Goal: Transaction & Acquisition: Purchase product/service

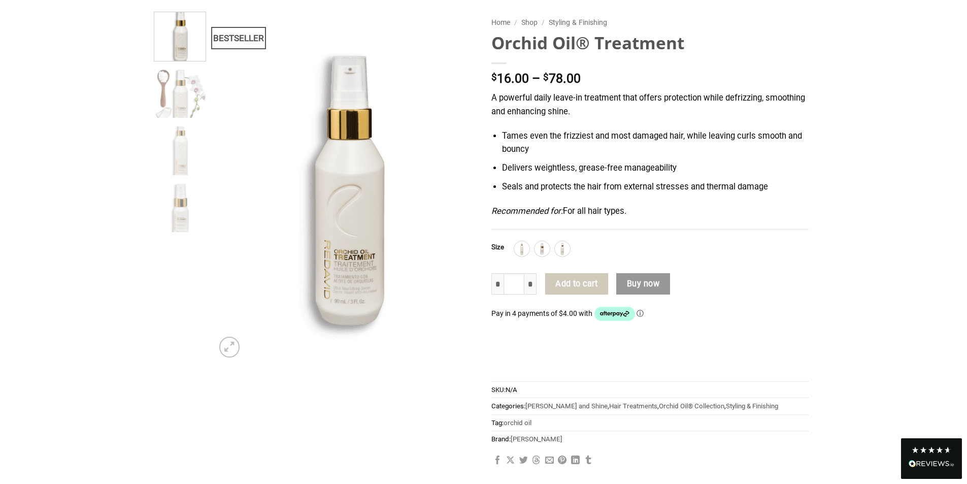
scroll to position [102, 0]
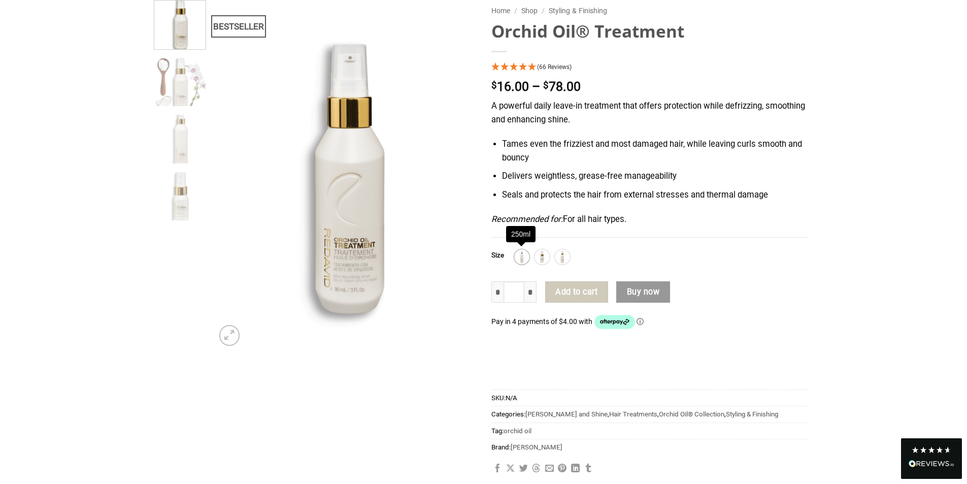
click at [518, 260] on img at bounding box center [521, 256] width 13 height 13
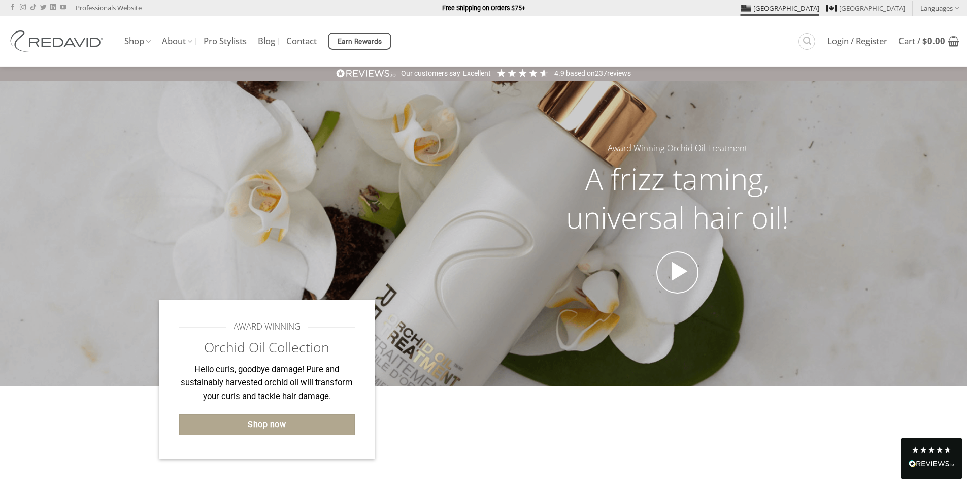
click at [485, 428] on div at bounding box center [591, 435] width 433 height 98
click at [298, 422] on link "Shop now" at bounding box center [267, 424] width 176 height 21
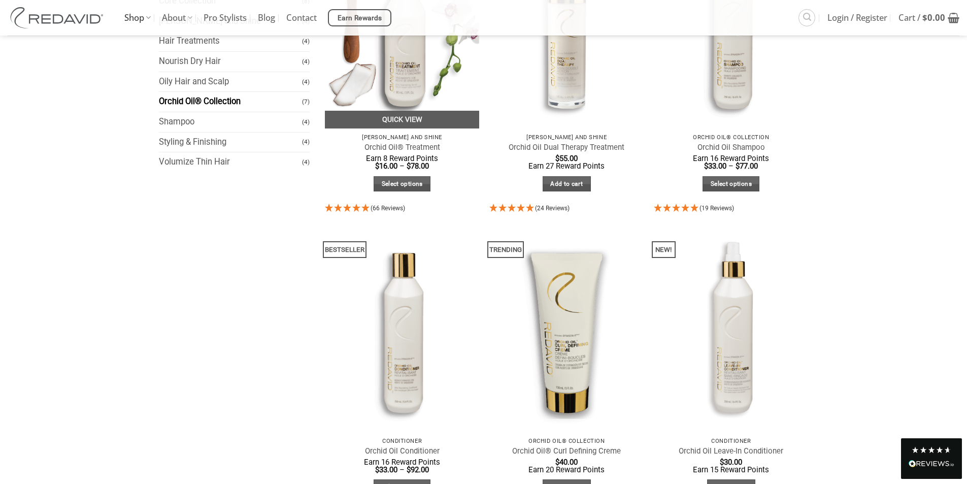
scroll to position [102, 0]
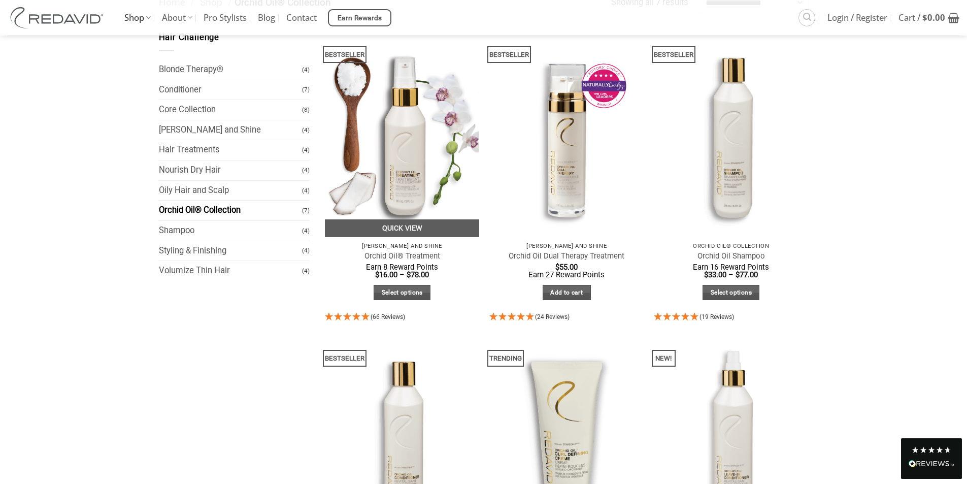
click at [398, 184] on img at bounding box center [402, 134] width 155 height 206
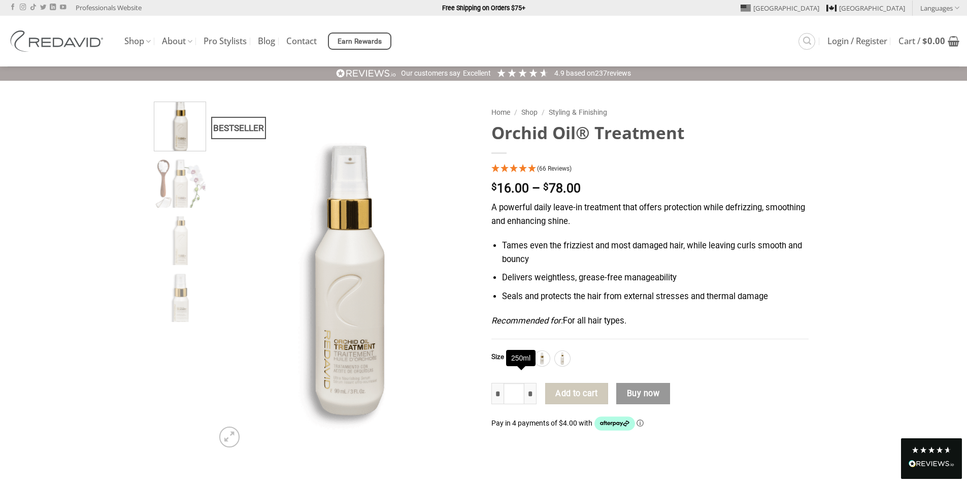
click at [518, 365] on img at bounding box center [521, 358] width 13 height 13
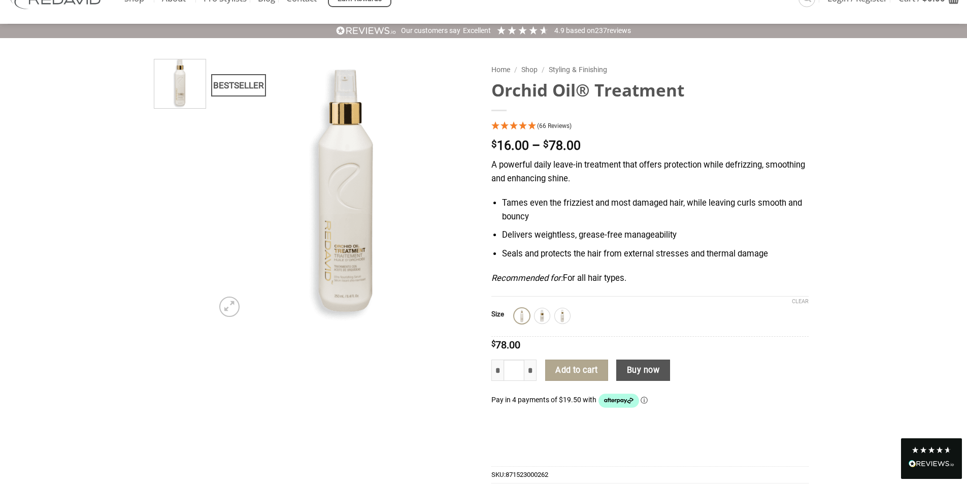
scroll to position [102, 0]
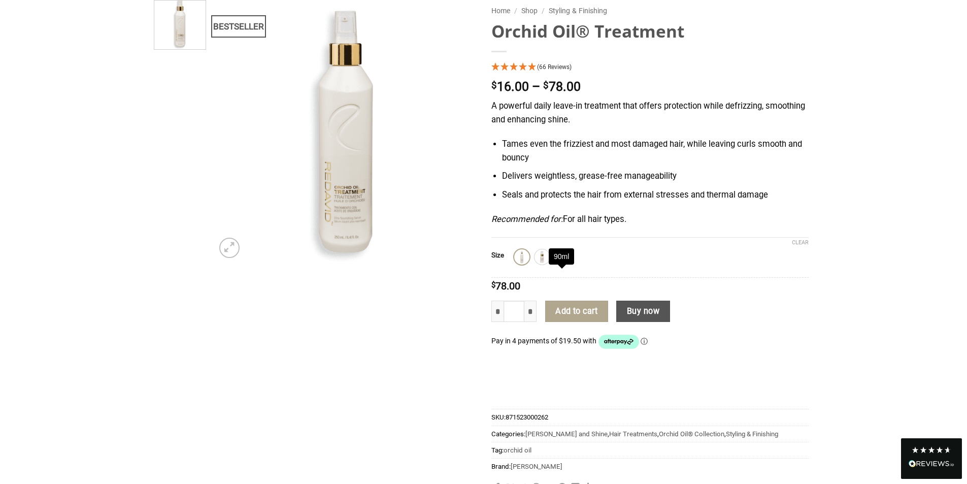
click at [557, 263] on img at bounding box center [562, 256] width 13 height 13
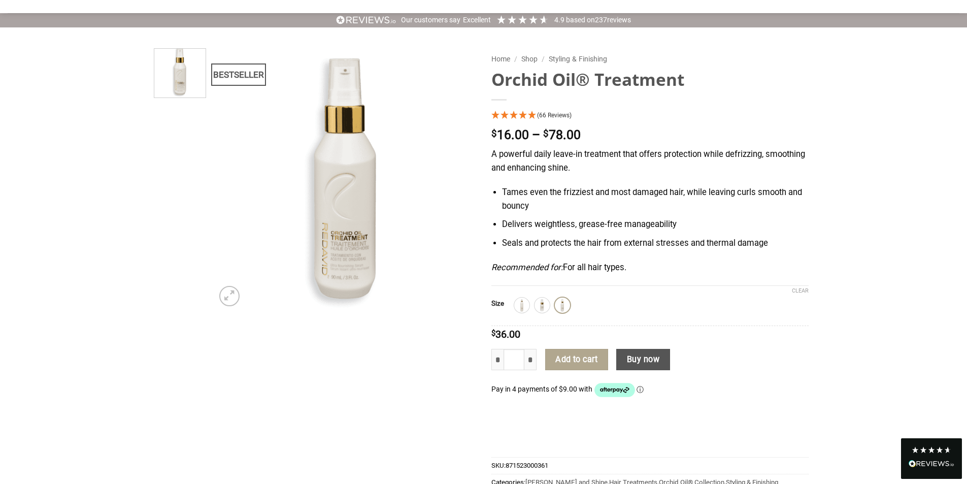
scroll to position [0, 0]
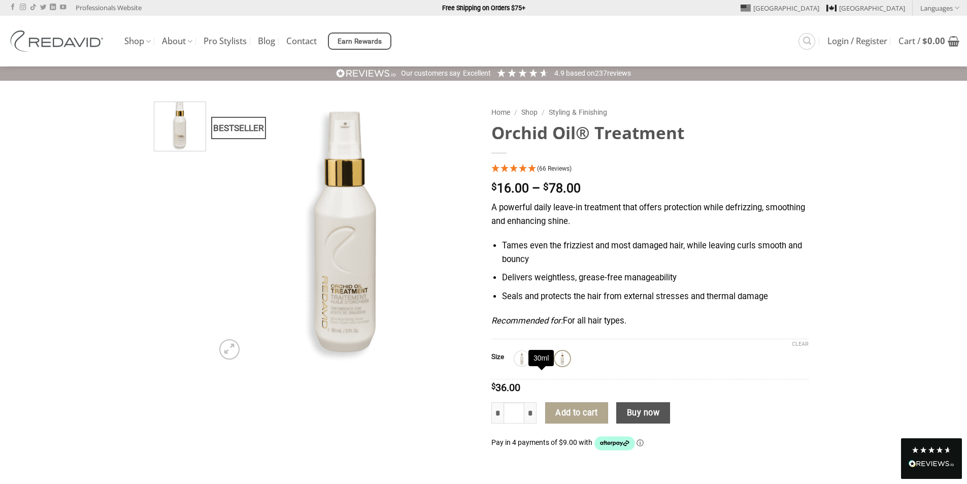
click at [539, 365] on img at bounding box center [541, 358] width 13 height 13
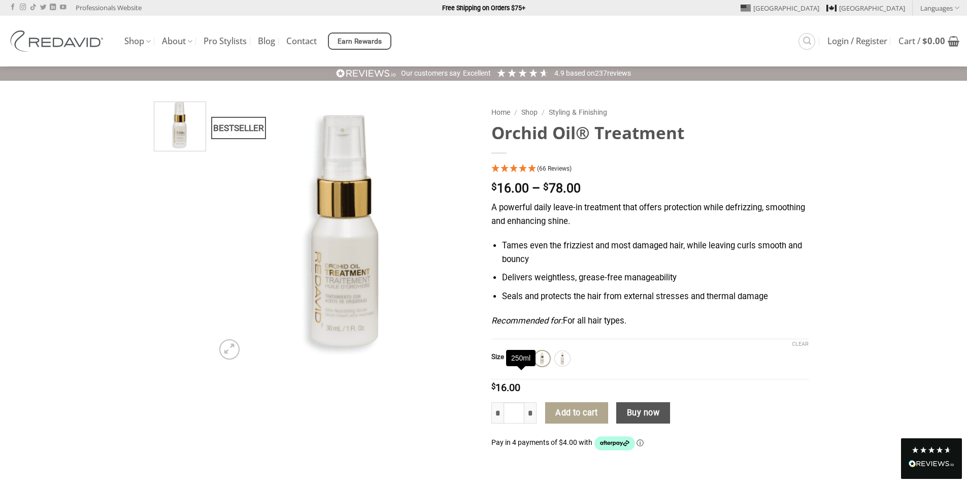
click at [521, 365] on img at bounding box center [521, 358] width 13 height 13
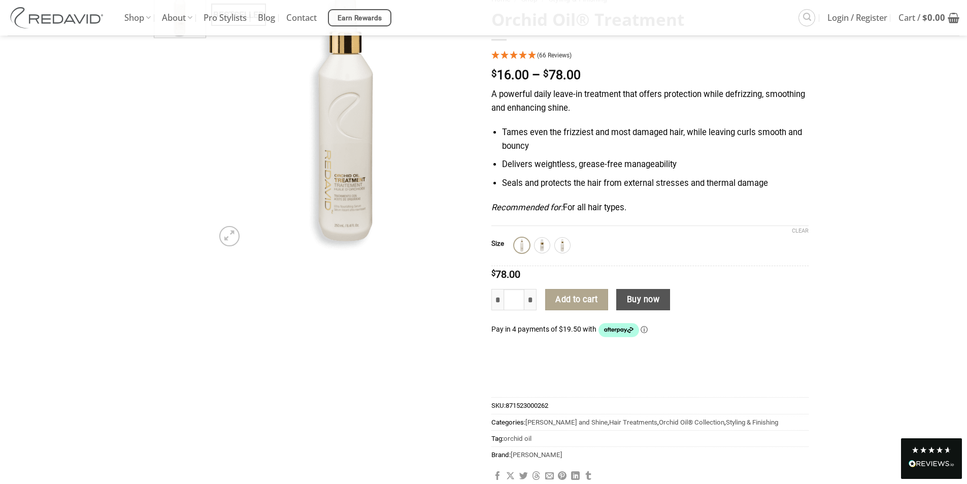
scroll to position [102, 0]
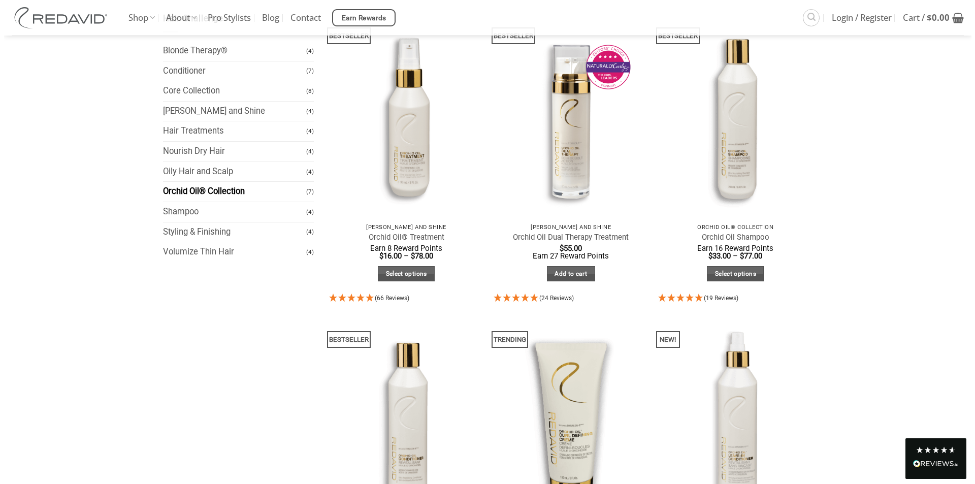
scroll to position [109, 0]
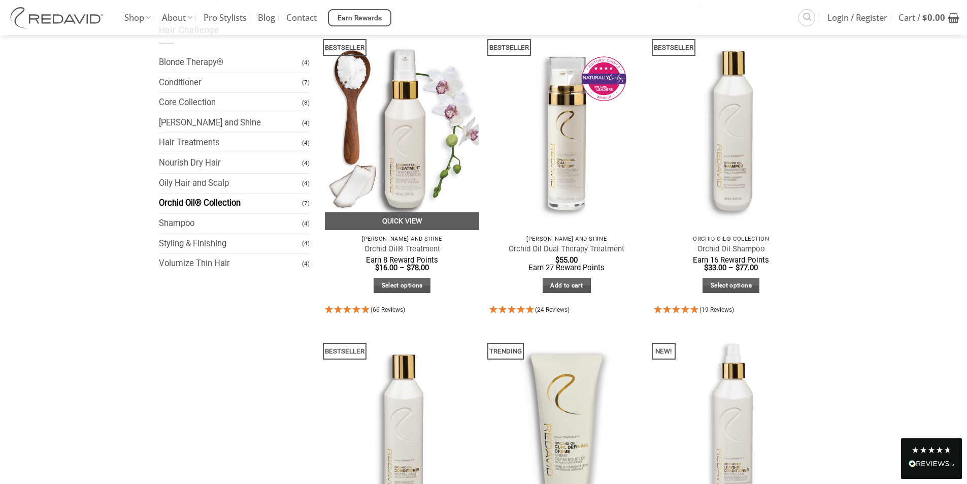
drag, startPoint x: 421, startPoint y: 242, endPoint x: 388, endPoint y: 242, distance: 33.5
click at [388, 242] on p "[PERSON_NAME] and Shine" at bounding box center [402, 239] width 145 height 7
click at [390, 217] on link "Quick View" at bounding box center [402, 221] width 155 height 18
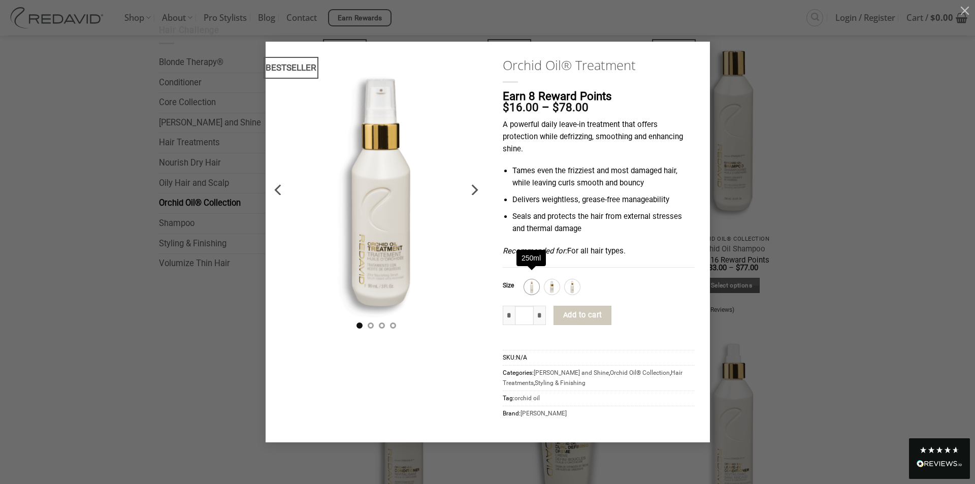
click at [535, 285] on img at bounding box center [531, 286] width 13 height 13
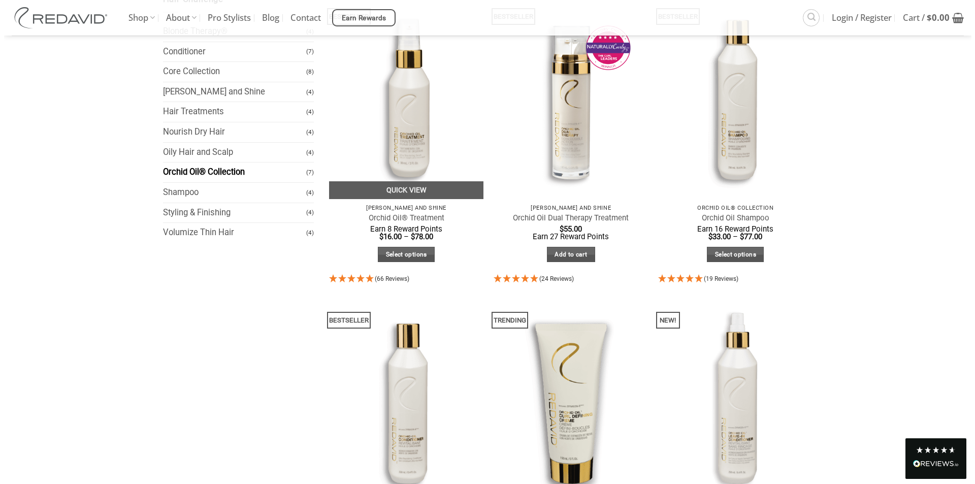
scroll to position [102, 0]
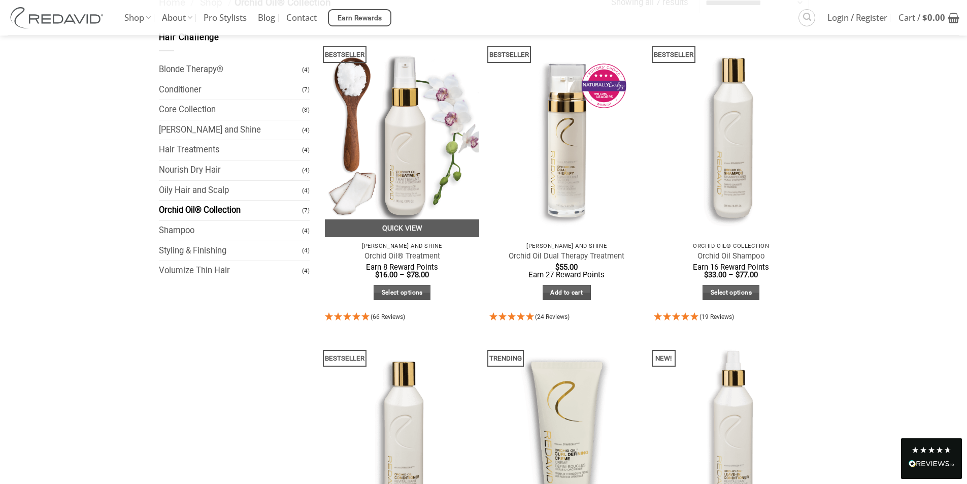
click at [409, 245] on p "[PERSON_NAME] and Shine" at bounding box center [402, 246] width 145 height 7
click at [400, 231] on link "Quick View" at bounding box center [402, 228] width 155 height 18
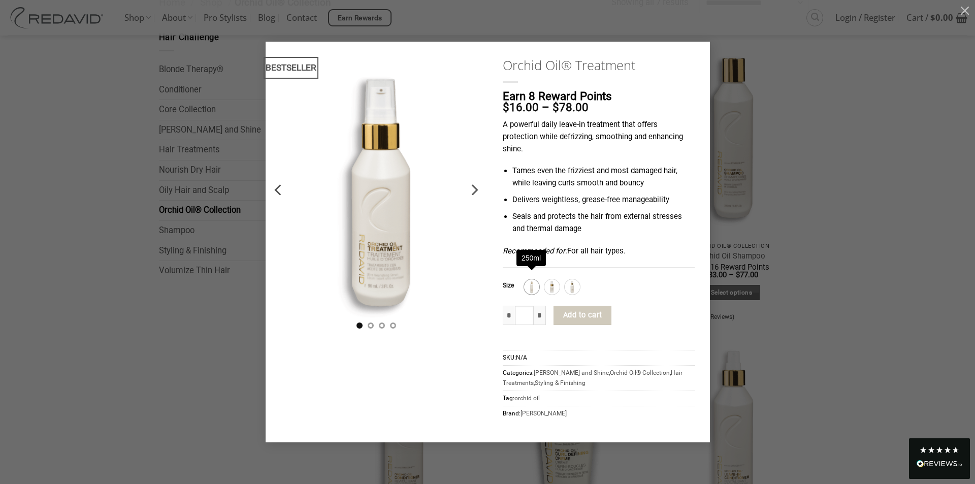
click at [524, 281] on div "250ml" at bounding box center [531, 286] width 15 height 15
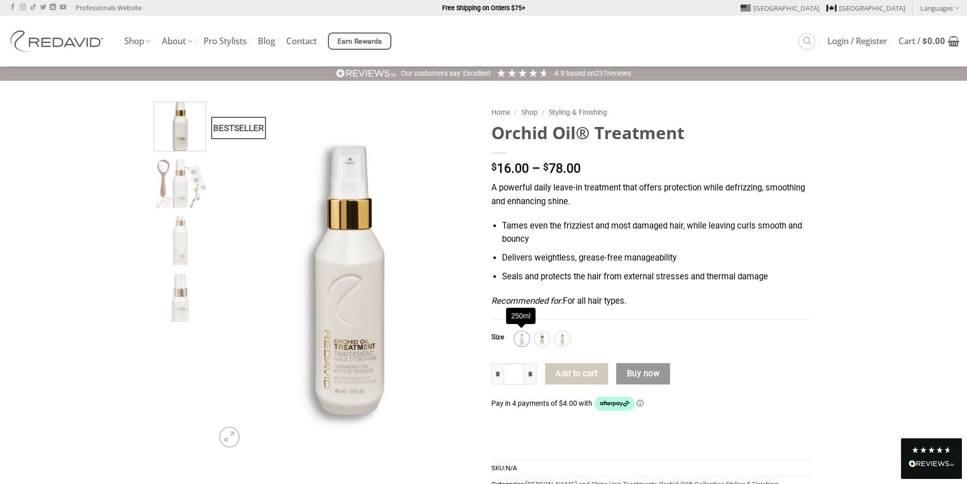
click at [517, 341] on img at bounding box center [521, 338] width 13 height 13
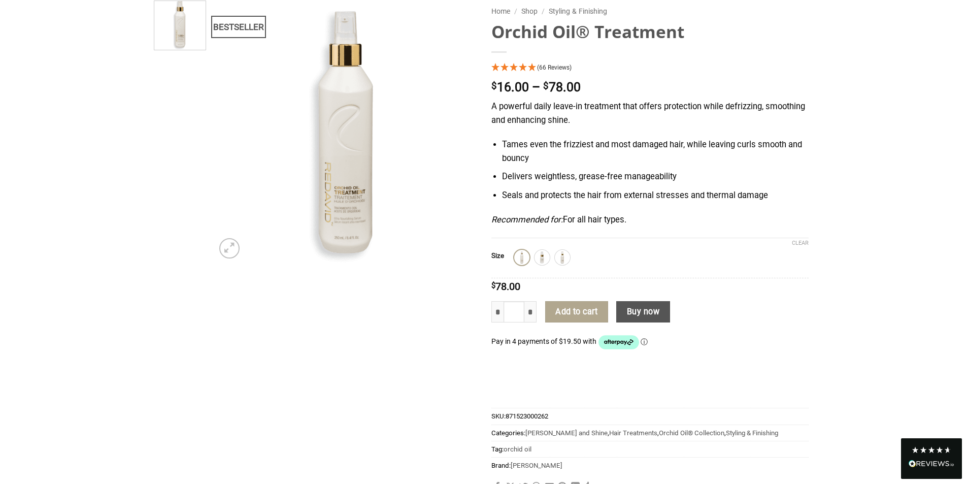
scroll to position [102, 0]
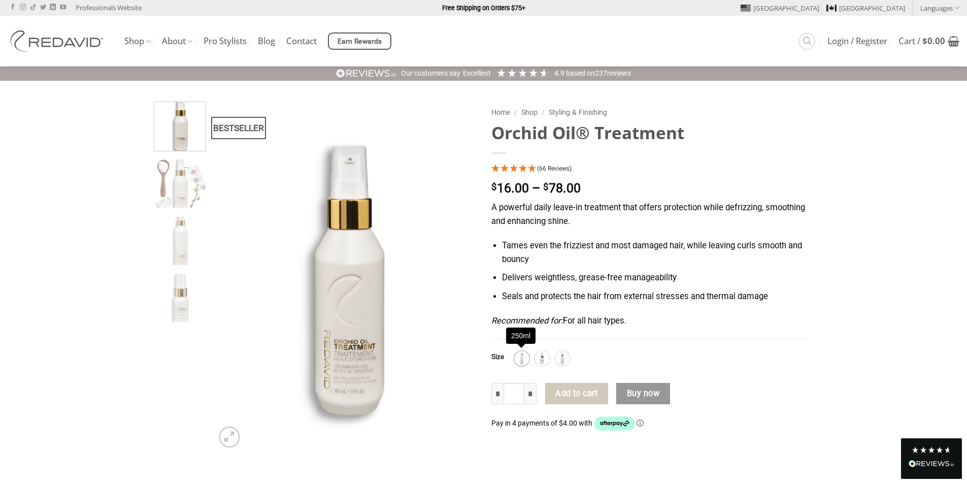
drag, startPoint x: 520, startPoint y: 339, endPoint x: 523, endPoint y: 375, distance: 36.2
click at [520, 325] on em "Recommended for:" at bounding box center [527, 321] width 72 height 10
click at [520, 365] on img at bounding box center [521, 358] width 13 height 13
click at [543, 365] on img at bounding box center [541, 358] width 13 height 13
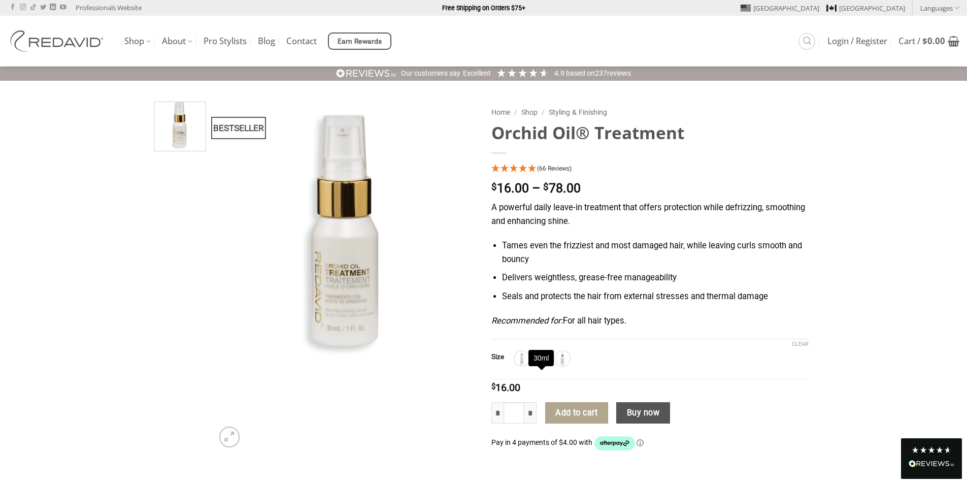
click at [545, 365] on img at bounding box center [541, 358] width 13 height 13
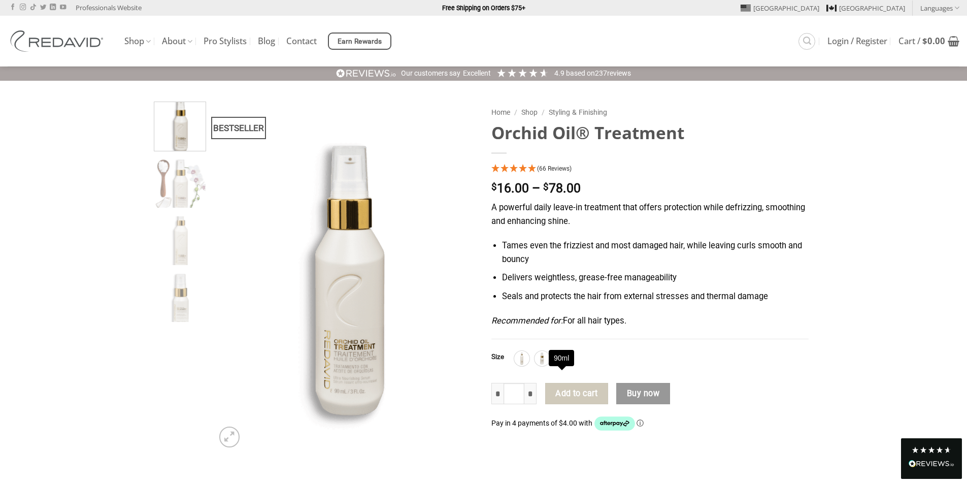
click at [565, 365] on img at bounding box center [562, 358] width 13 height 13
